Goal: Navigation & Orientation: Understand site structure

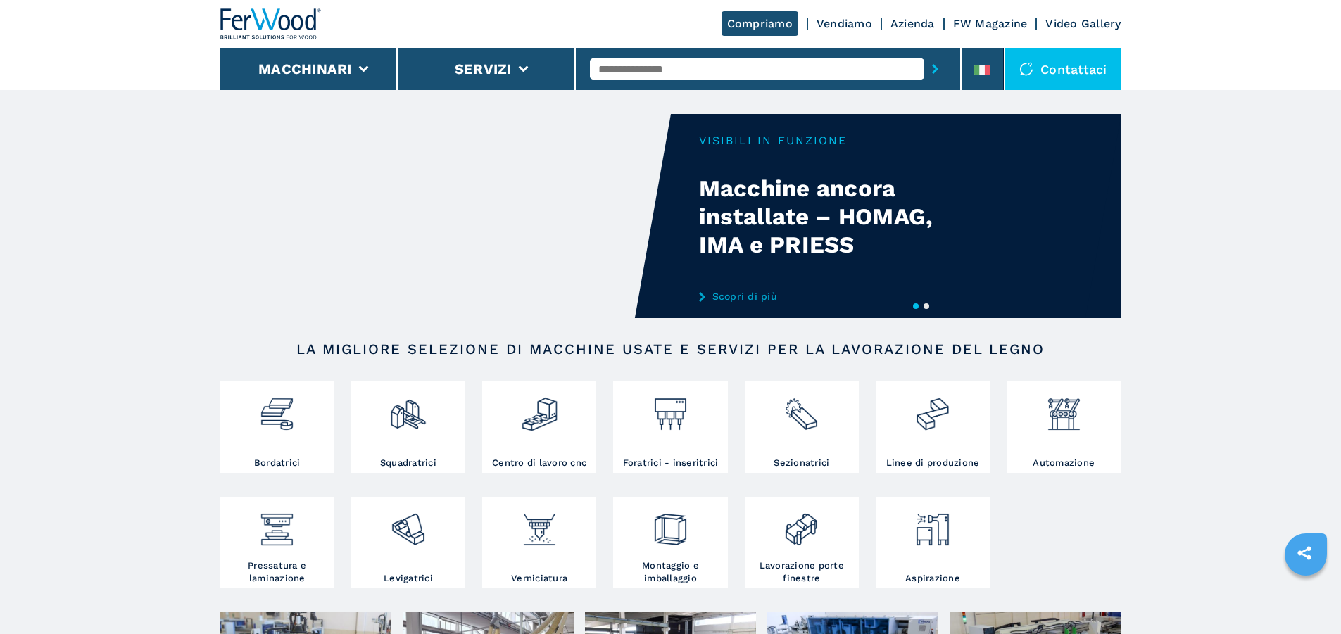
click at [912, 22] on link "Azienda" at bounding box center [912, 23] width 44 height 13
click at [919, 20] on link "Azienda" at bounding box center [912, 23] width 44 height 13
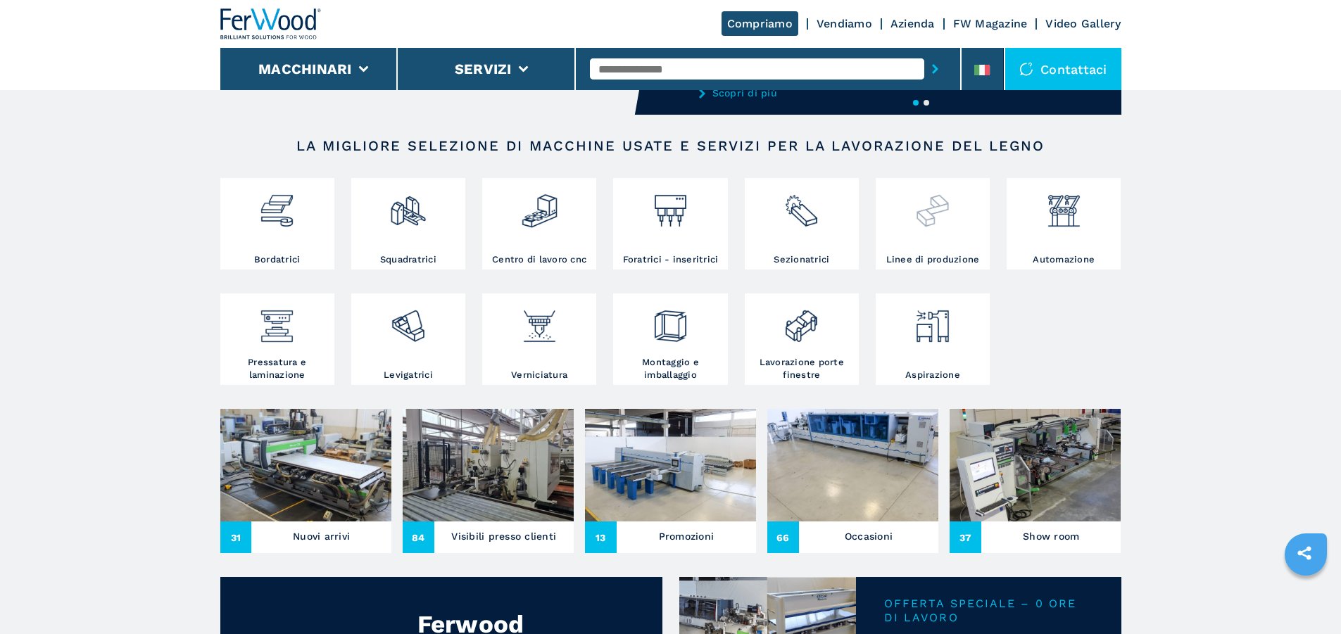
scroll to position [211, 0]
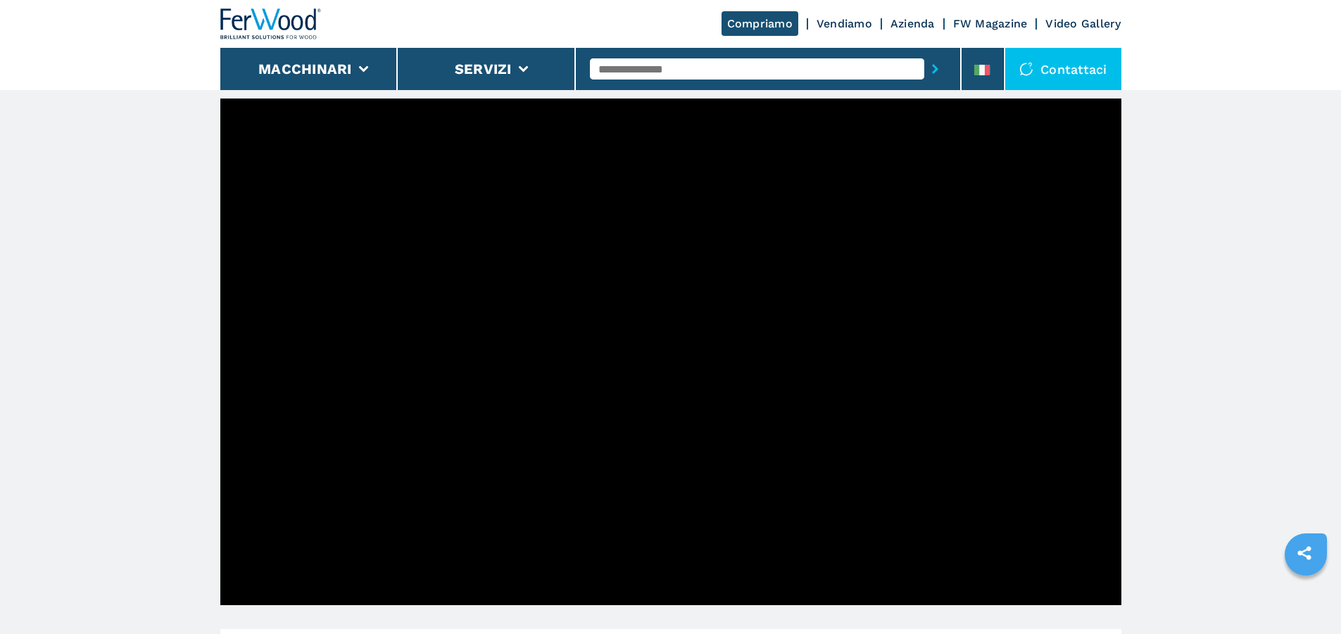
scroll to position [422, 0]
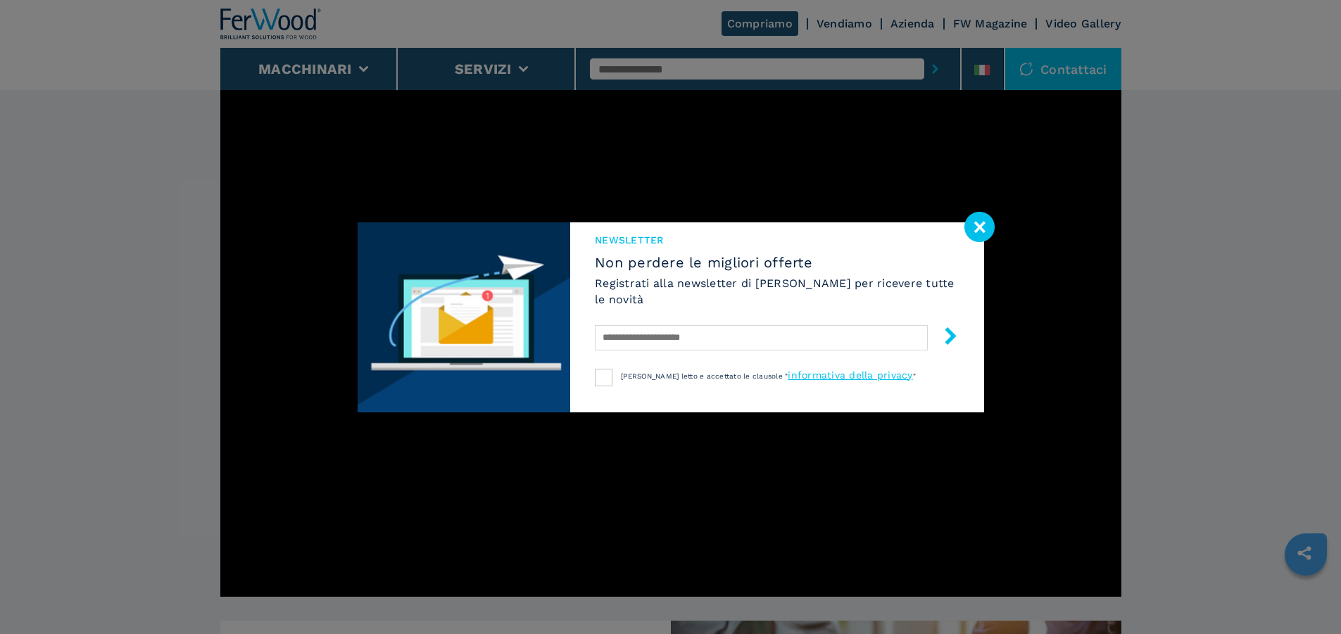
click at [977, 225] on image at bounding box center [979, 227] width 30 height 30
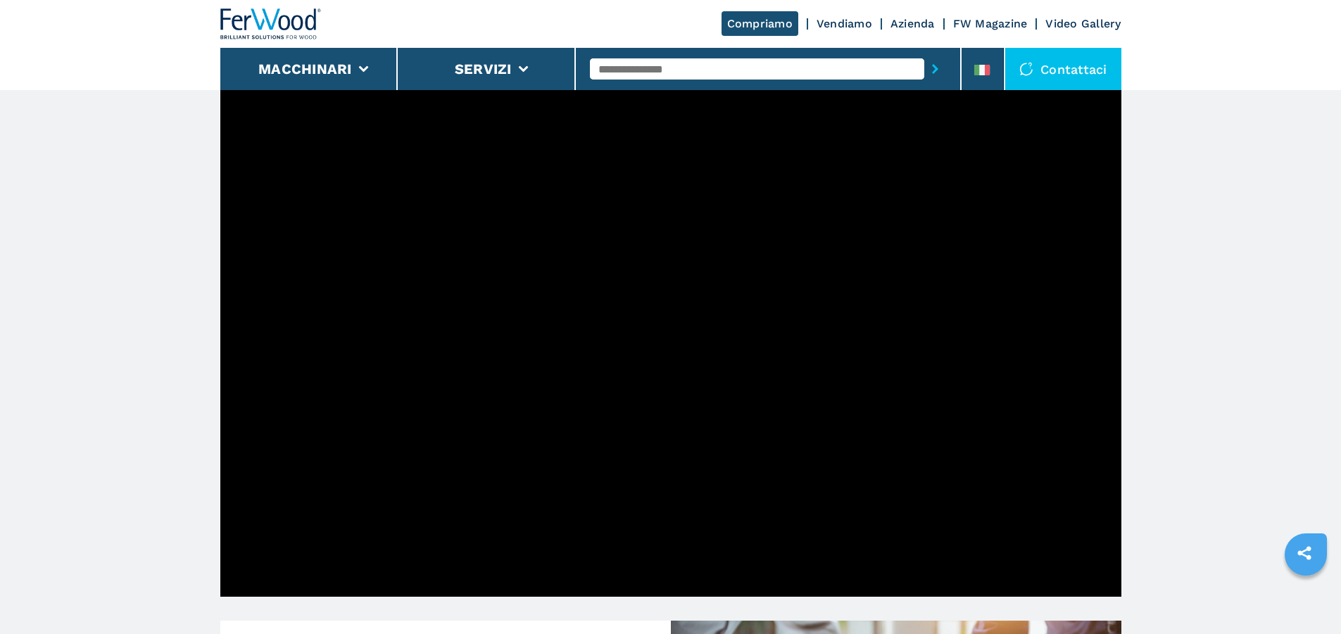
click at [1159, 427] on main "HOMEPAGE | azienda Dalla prima macchina venduta ad oggi Nel 1980 Luigi Rossi ha…" at bounding box center [670, 578] width 1341 height 2001
